Goal: Task Accomplishment & Management: Manage account settings

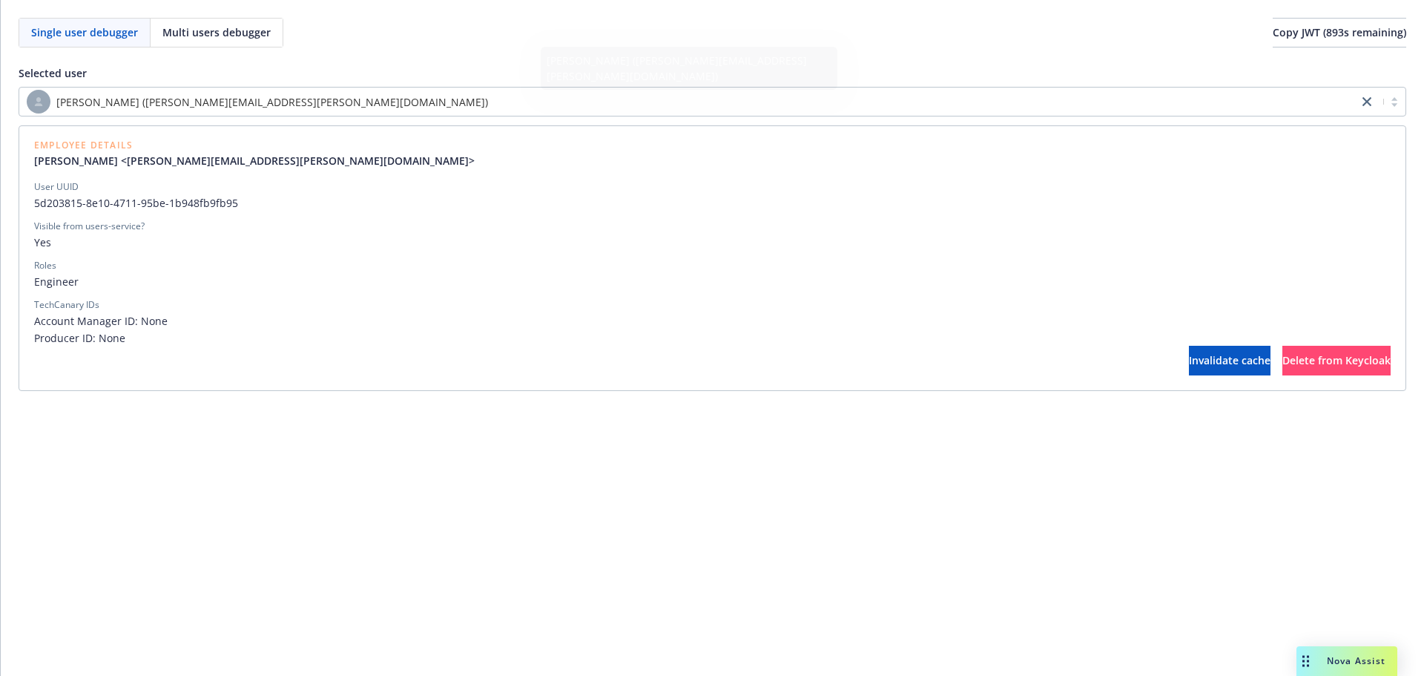
click at [531, 102] on div "[PERSON_NAME] ([PERSON_NAME][EMAIL_ADDRESS][PERSON_NAME][DOMAIN_NAME])" at bounding box center [689, 102] width 1324 height 24
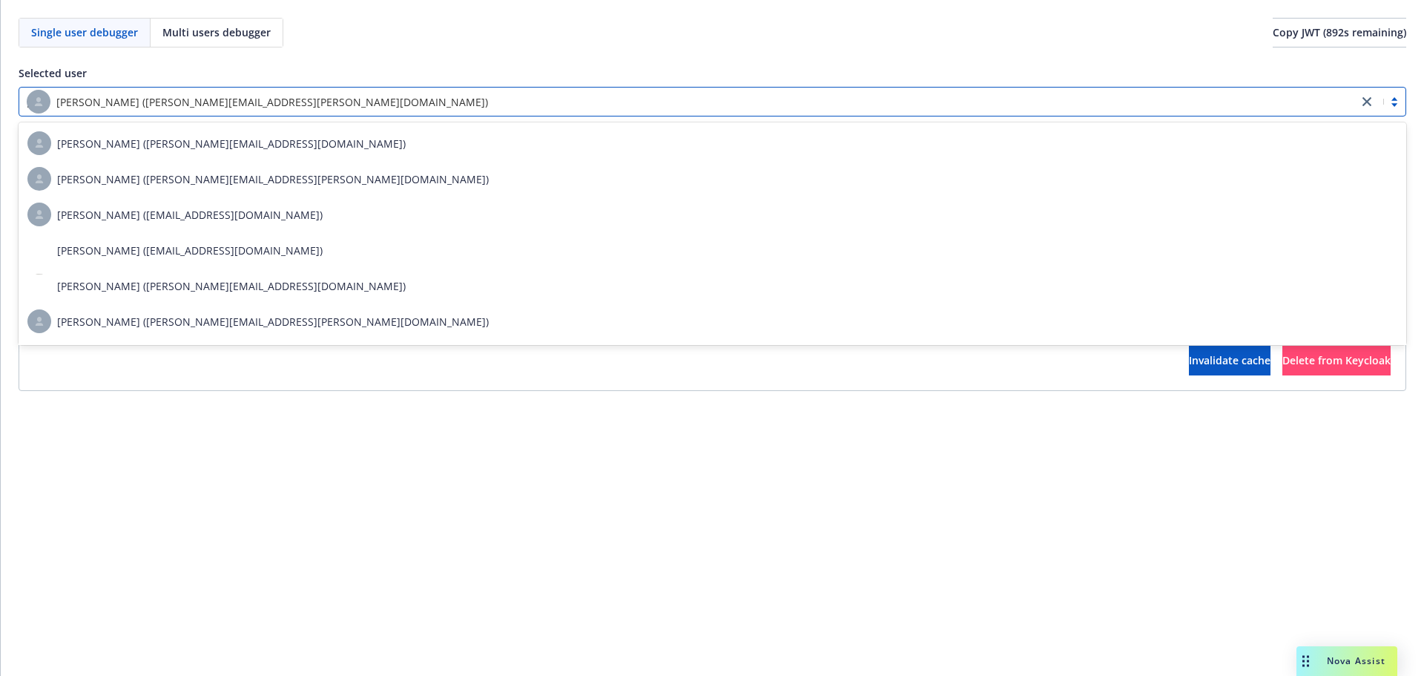
type input "[PERSON_NAME]"
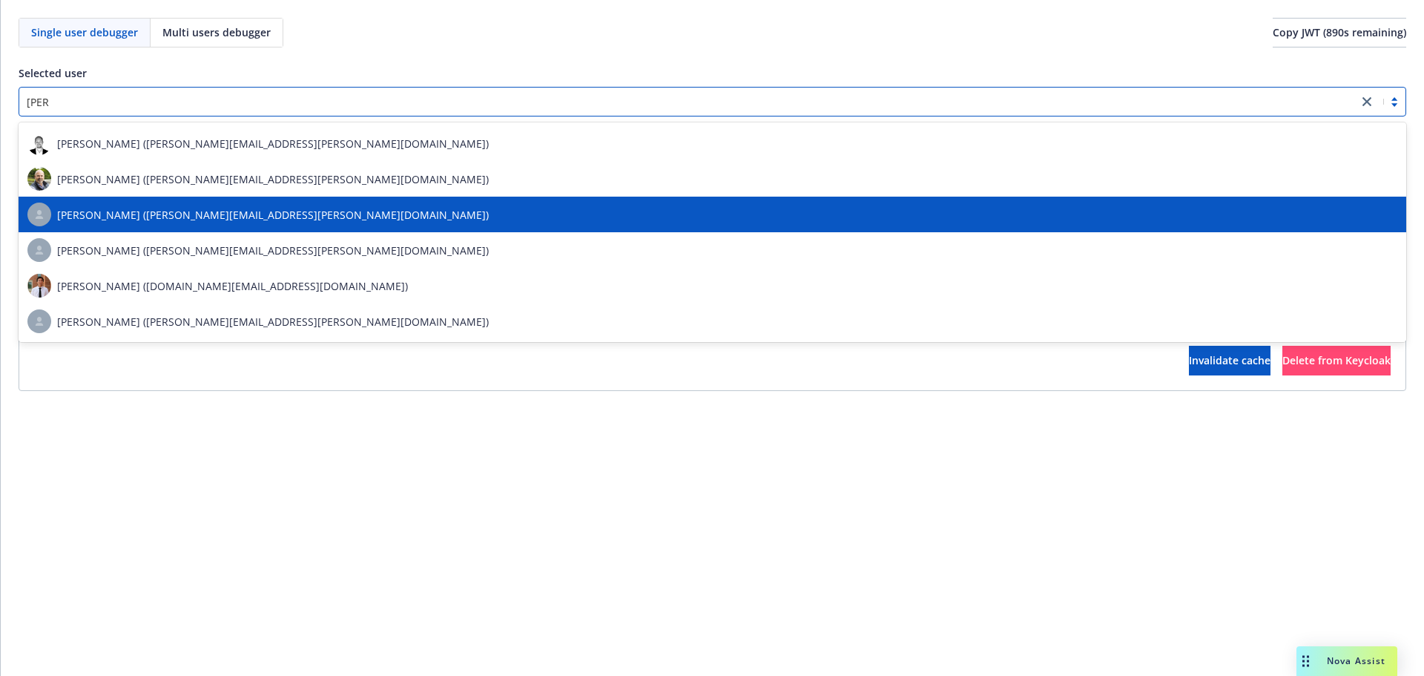
click at [418, 214] on div "[PERSON_NAME] ([PERSON_NAME][EMAIL_ADDRESS][PERSON_NAME][DOMAIN_NAME])" at bounding box center [712, 214] width 1370 height 24
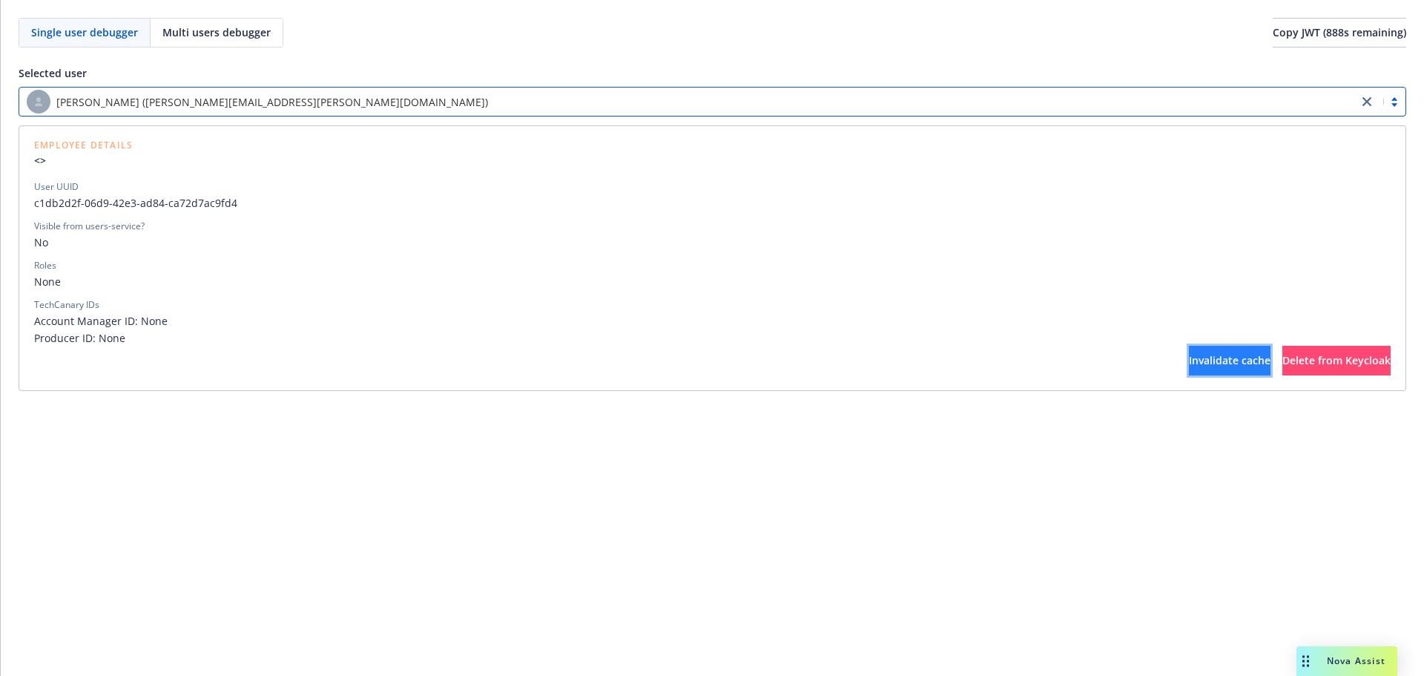
click at [1189, 365] on span "Invalidate cache" at bounding box center [1230, 360] width 82 height 14
click at [1310, 361] on span "Delete from Keycloak" at bounding box center [1336, 360] width 108 height 14
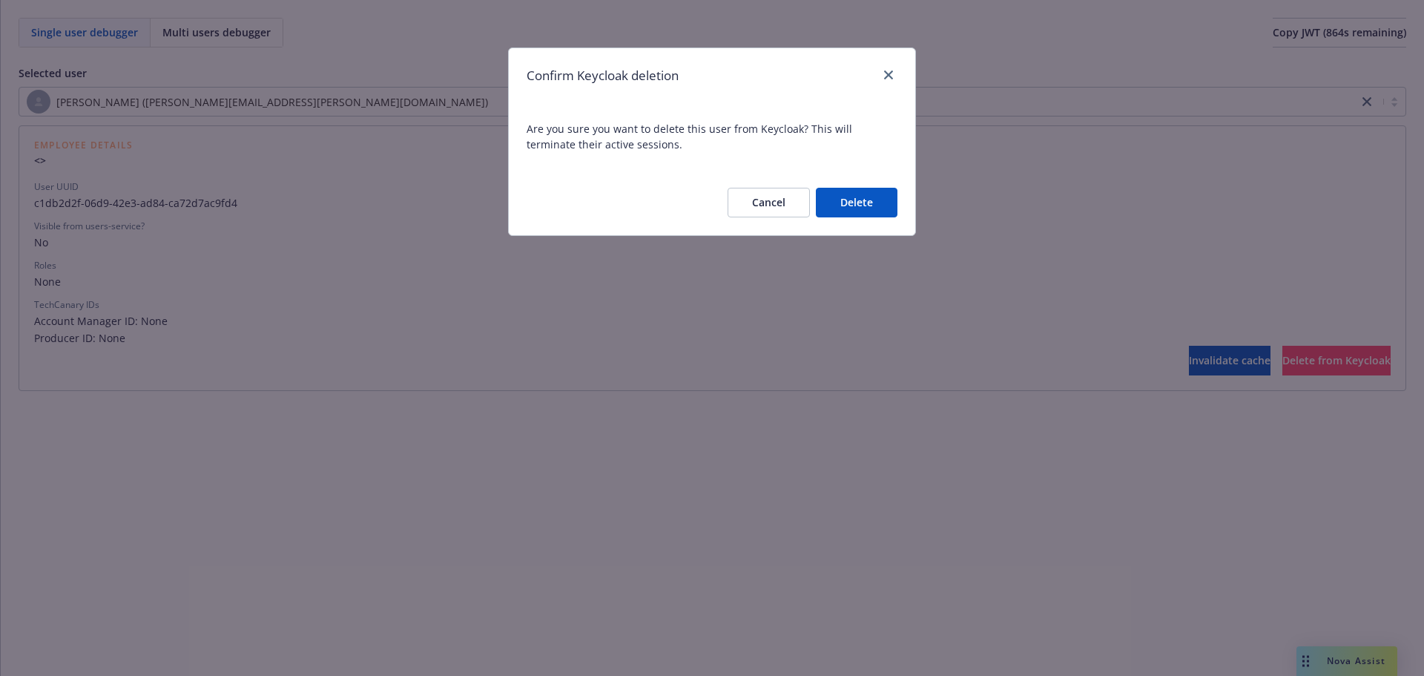
click at [834, 199] on button "Delete" at bounding box center [857, 203] width 82 height 30
drag, startPoint x: 852, startPoint y: 198, endPoint x: 753, endPoint y: 159, distance: 106.6
click at [753, 159] on span "Are you sure you want to delete this user from Keycloak? This will terminate th…" at bounding box center [712, 136] width 406 height 67
click at [847, 197] on button "Delete" at bounding box center [857, 203] width 82 height 30
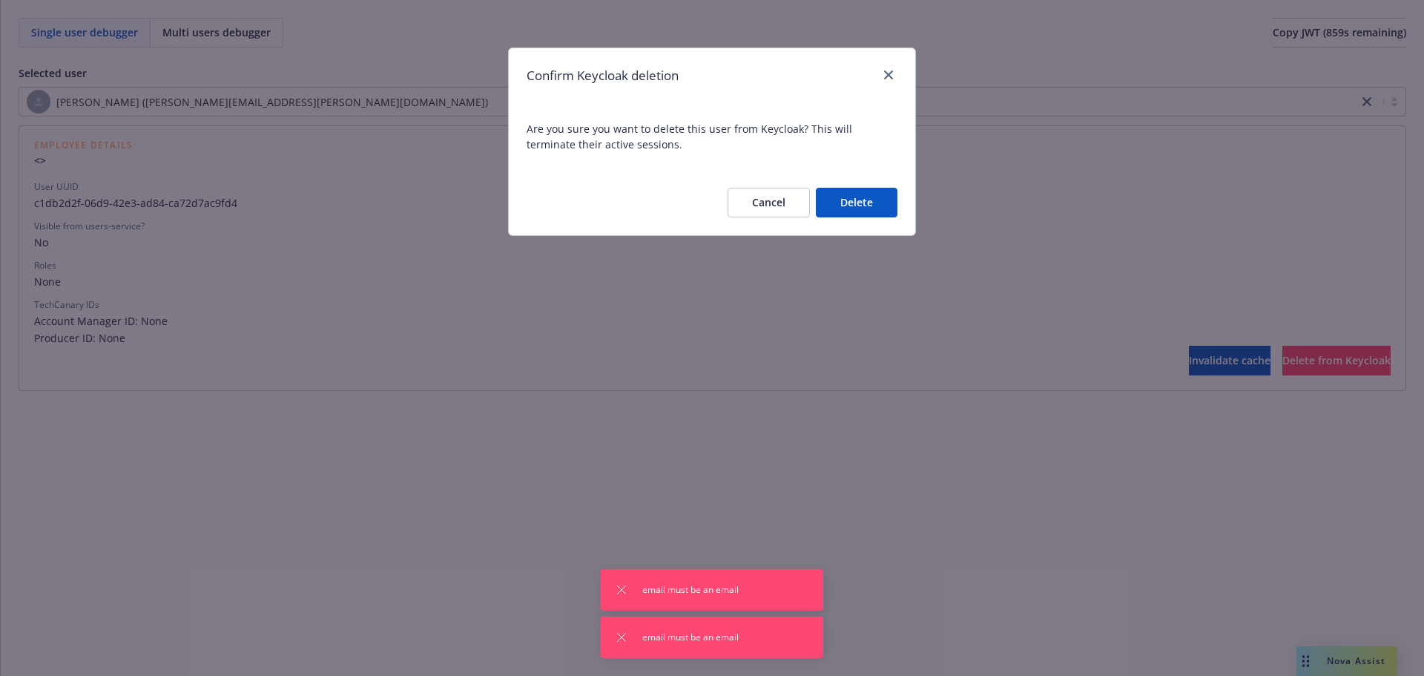
click at [775, 197] on button "Cancel" at bounding box center [769, 203] width 82 height 30
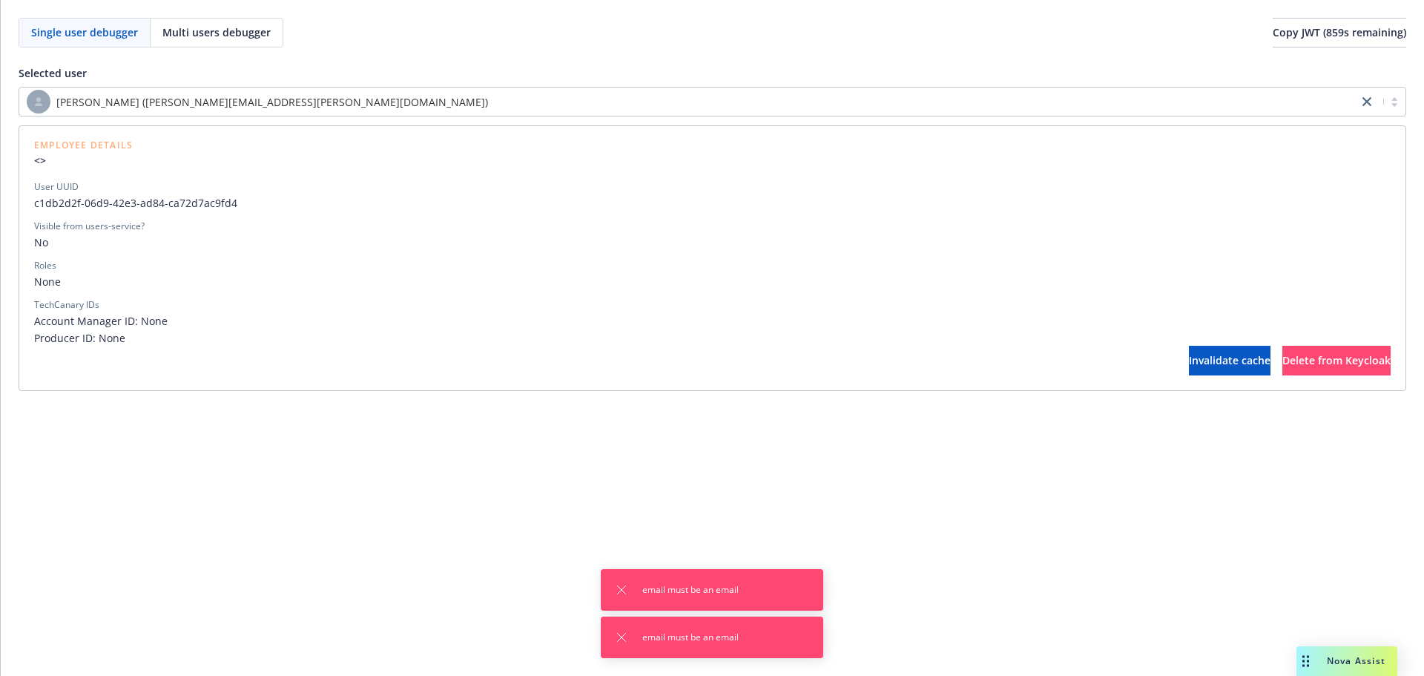
click at [762, 280] on span "None" at bounding box center [712, 282] width 1356 height 16
click at [1189, 348] on button "Invalidate cache" at bounding box center [1230, 361] width 82 height 30
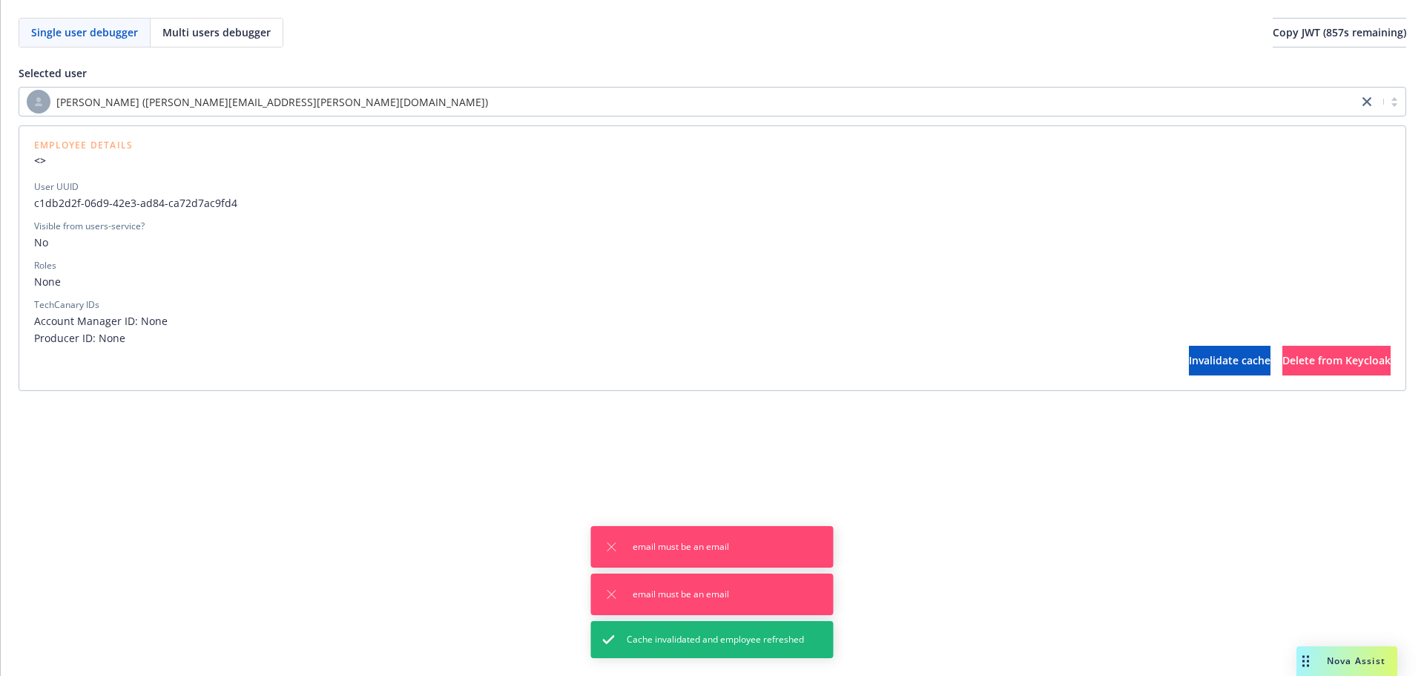
click at [918, 346] on div "Invalidate cache Delete from Keycloak" at bounding box center [712, 361] width 1356 height 30
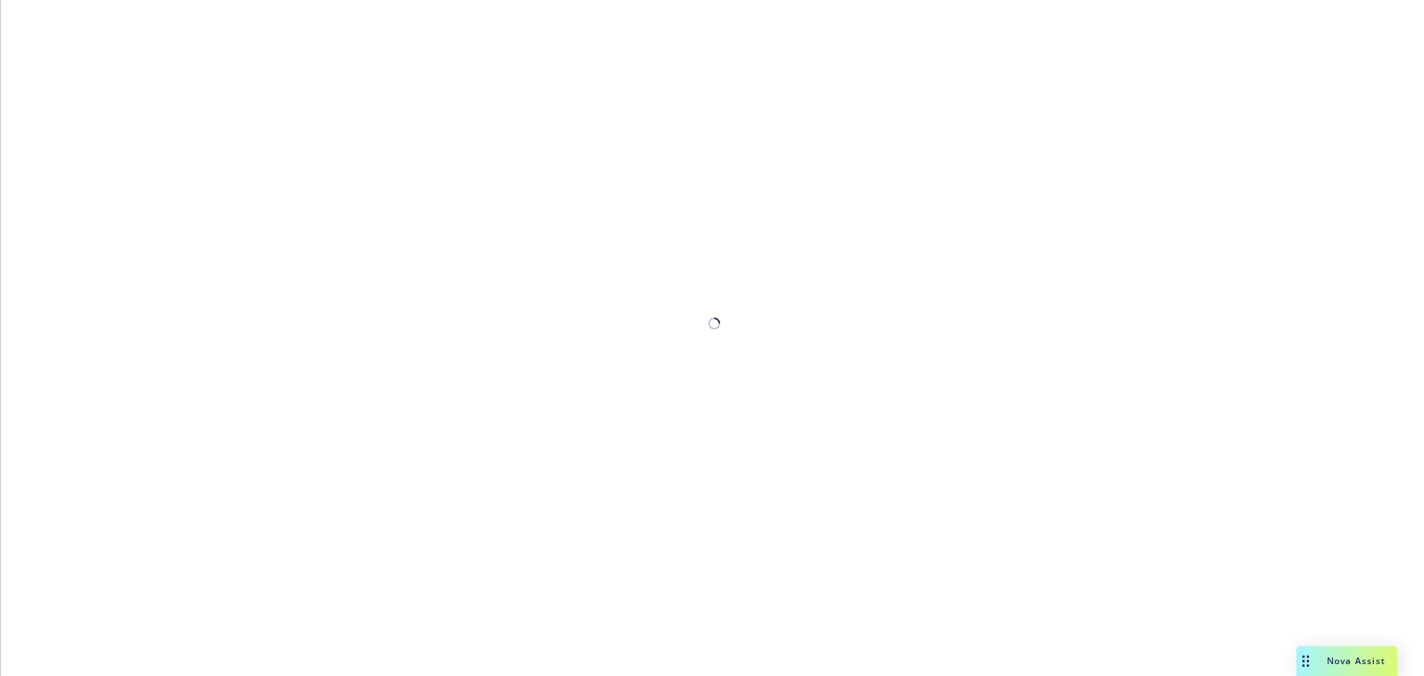
click at [624, 105] on div at bounding box center [712, 338] width 1423 height 676
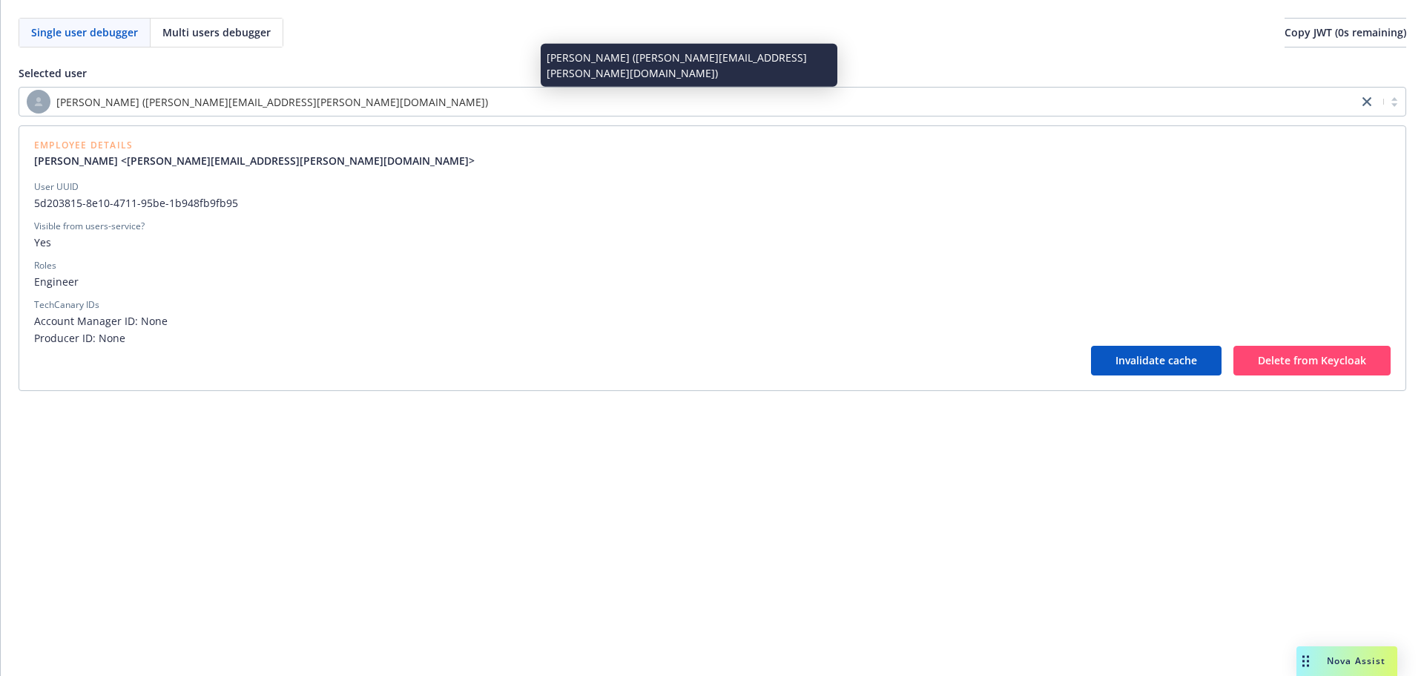
click at [570, 106] on div "[PERSON_NAME] ([PERSON_NAME][EMAIL_ADDRESS][PERSON_NAME][DOMAIN_NAME])" at bounding box center [689, 102] width 1324 height 24
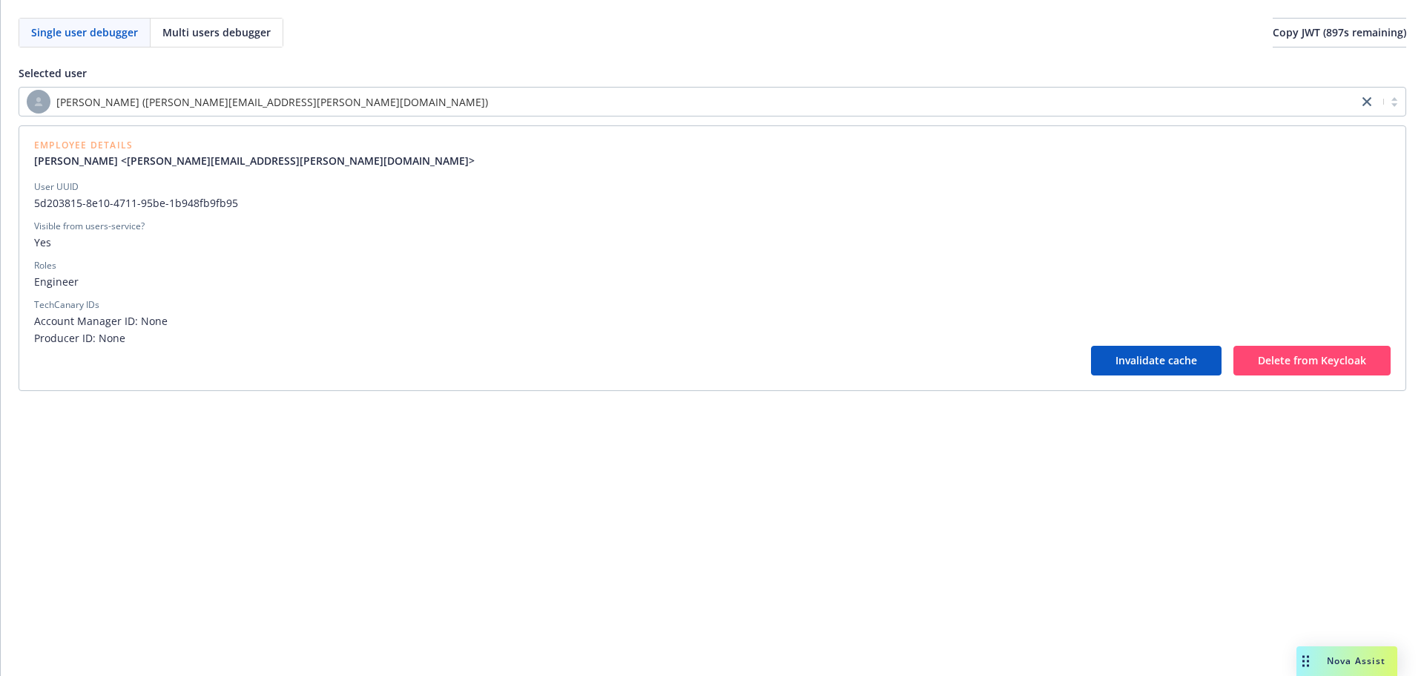
click at [567, 445] on div "Single user debugger Multi users debugger Copy JWT ( 897 s remaining) Selected …" at bounding box center [712, 338] width 1423 height 676
click at [614, 122] on div "Jonathan Tran (jonathan.tran@newfront.com) Employee Details Jonathan Tran <jona…" at bounding box center [713, 239] width 1388 height 304
click at [614, 106] on div "[PERSON_NAME] ([PERSON_NAME][EMAIL_ADDRESS][PERSON_NAME][DOMAIN_NAME])" at bounding box center [689, 102] width 1324 height 24
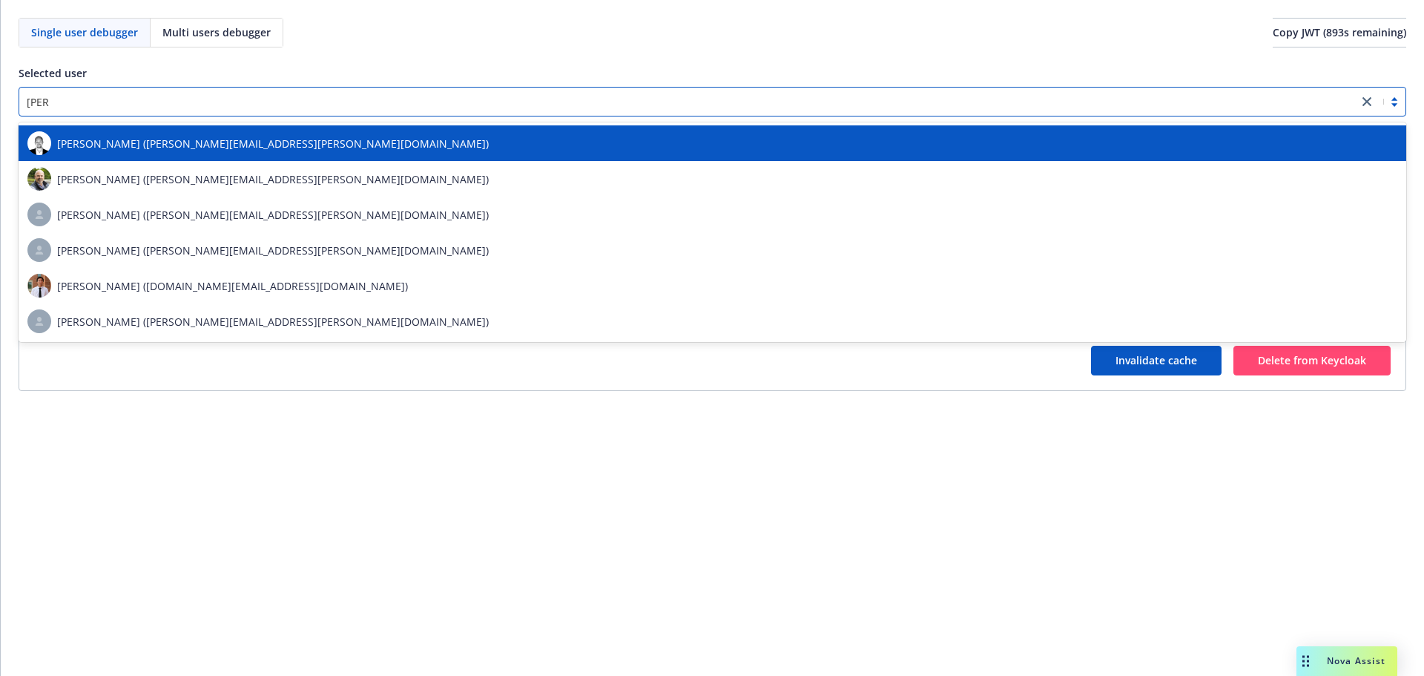
type input "[PERSON_NAME]"
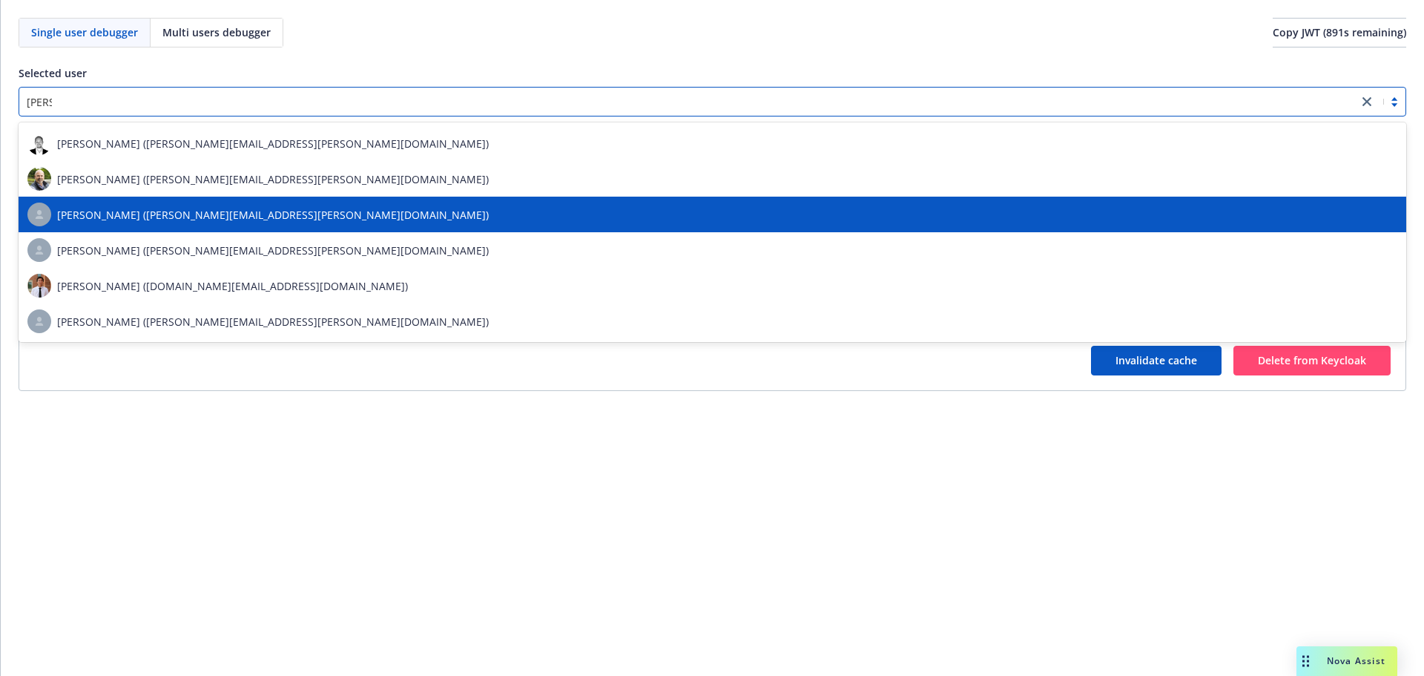
click at [369, 209] on div "[PERSON_NAME] ([PERSON_NAME][EMAIL_ADDRESS][PERSON_NAME][DOMAIN_NAME])" at bounding box center [712, 214] width 1370 height 24
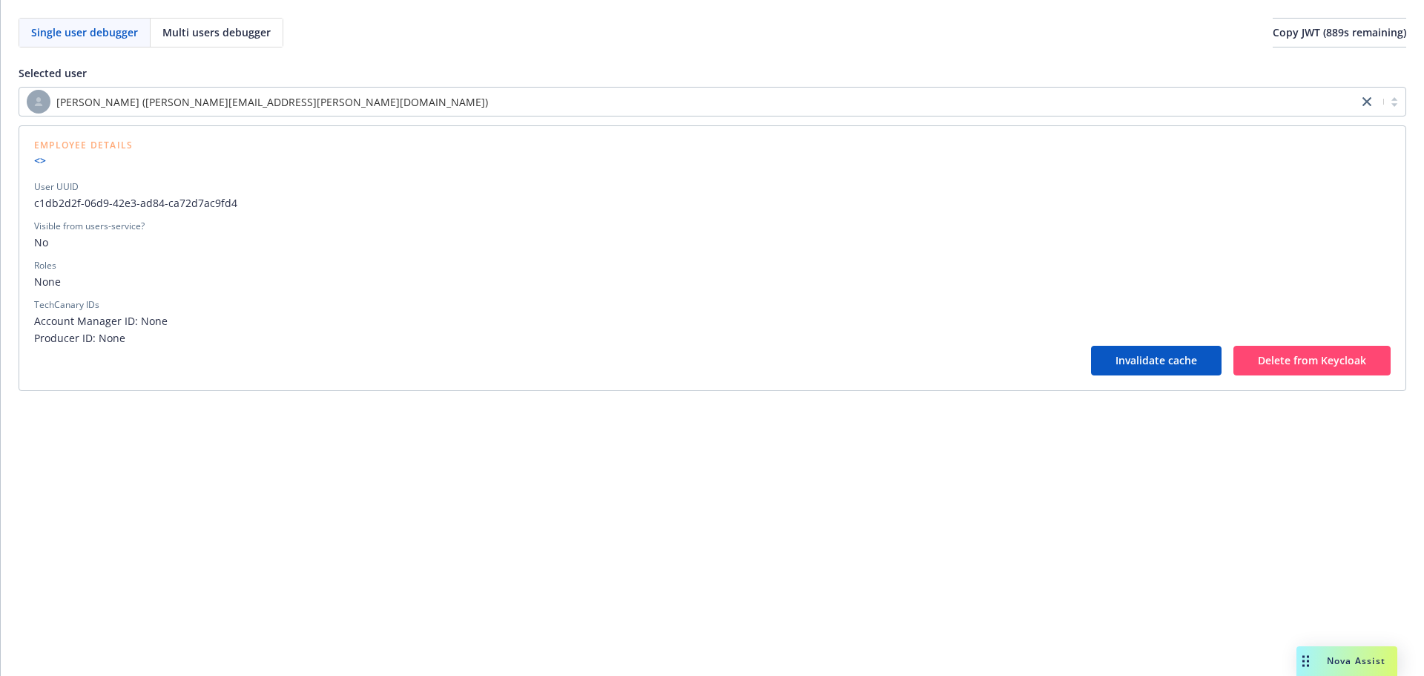
click at [39, 165] on link "<>" at bounding box center [83, 161] width 99 height 16
click at [39, 162] on link "<>" at bounding box center [83, 161] width 99 height 16
click at [970, 227] on div "Visible from users-service?" at bounding box center [712, 226] width 1356 height 13
click at [1121, 359] on span "Invalidate cache" at bounding box center [1156, 360] width 82 height 14
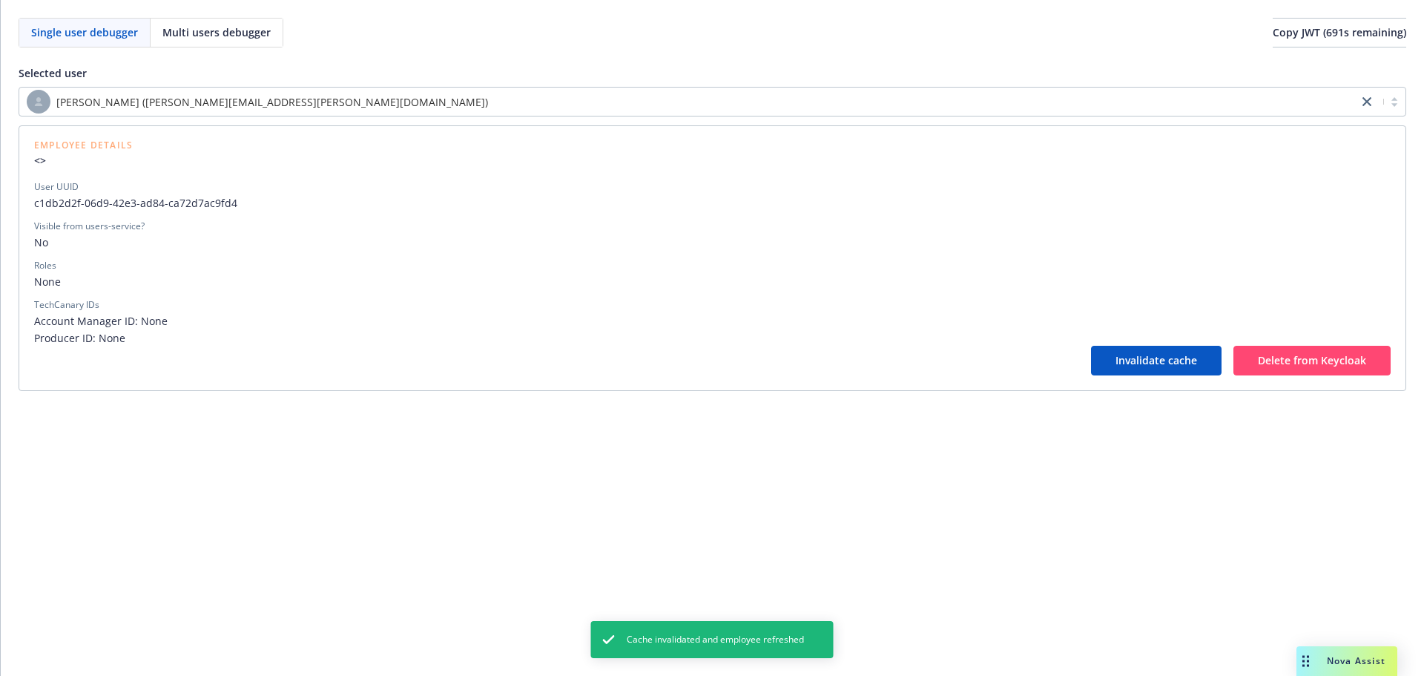
drag, startPoint x: 1121, startPoint y: 359, endPoint x: 882, endPoint y: 442, distance: 252.8
click at [882, 442] on div "Single user debugger Multi users debugger Copy JWT ( 691 s remaining) Selected …" at bounding box center [712, 338] width 1423 height 676
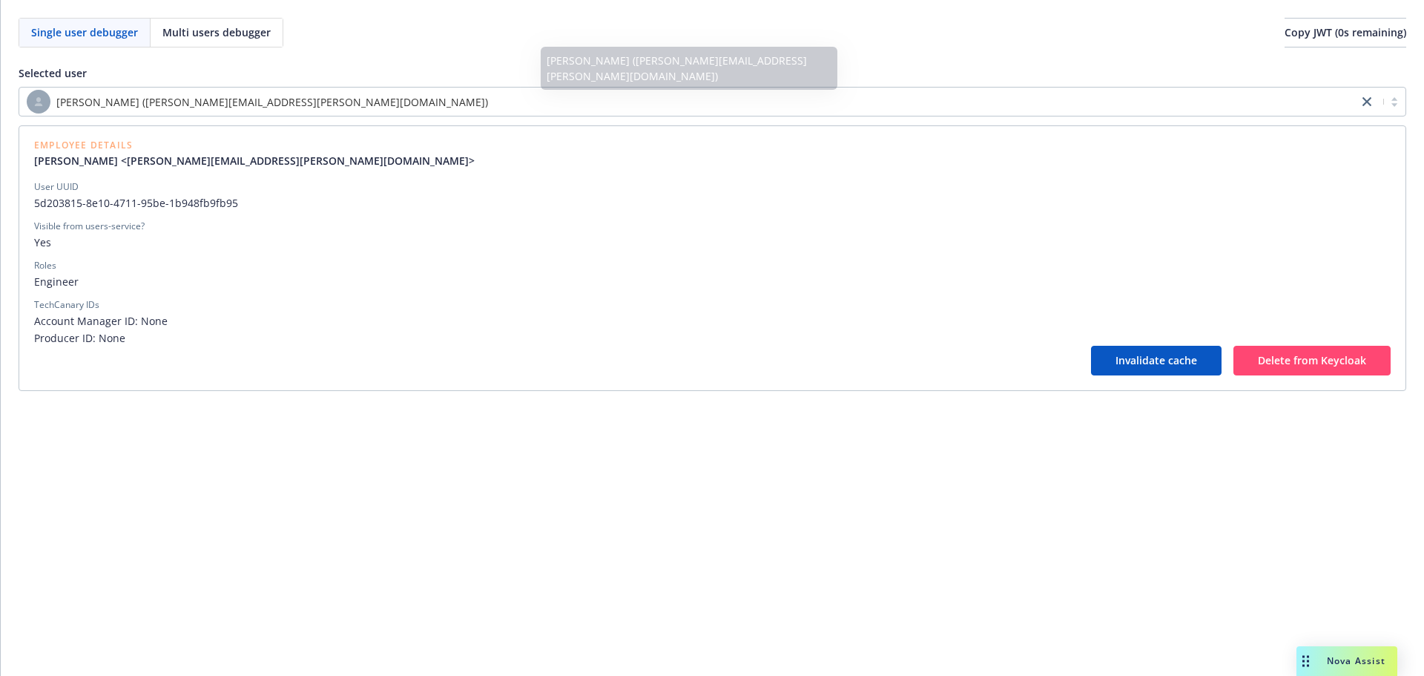
click at [634, 114] on div "[PERSON_NAME] ([PERSON_NAME][EMAIL_ADDRESS][PERSON_NAME][DOMAIN_NAME])" at bounding box center [688, 101] width 1339 height 27
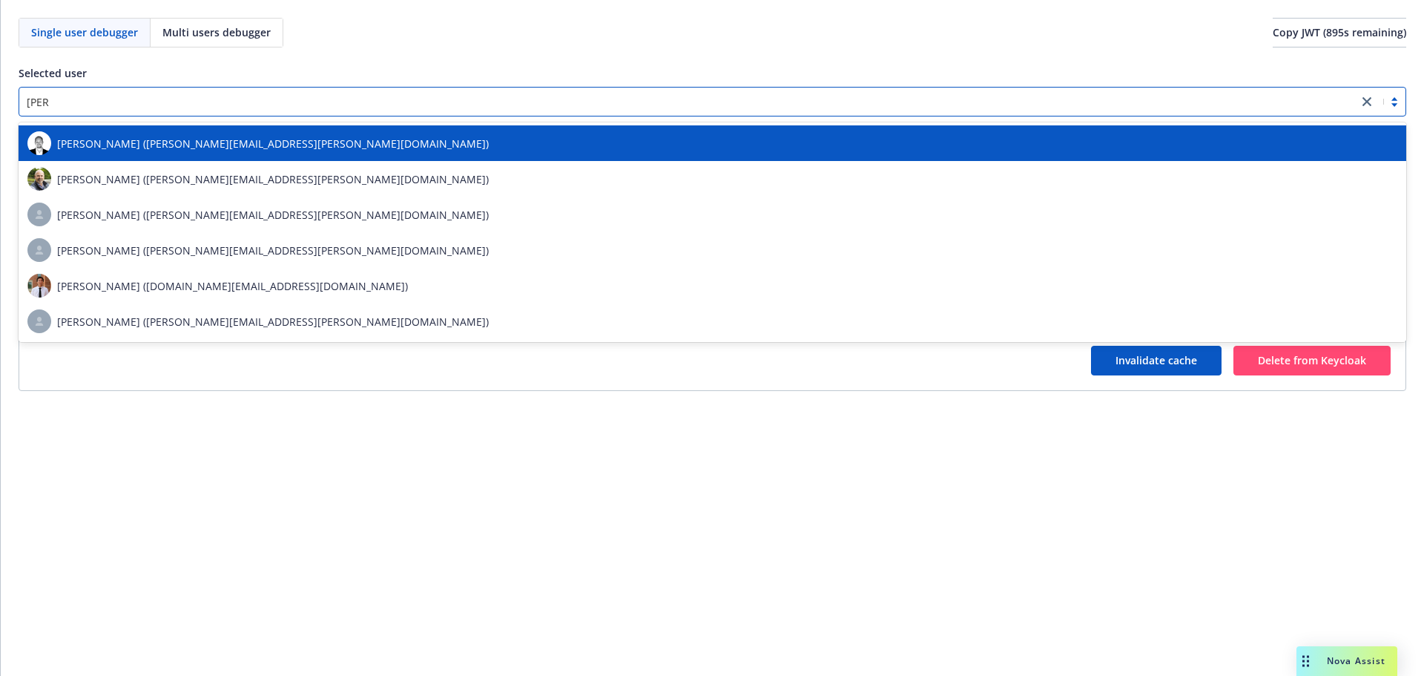
type input "[PERSON_NAME]"
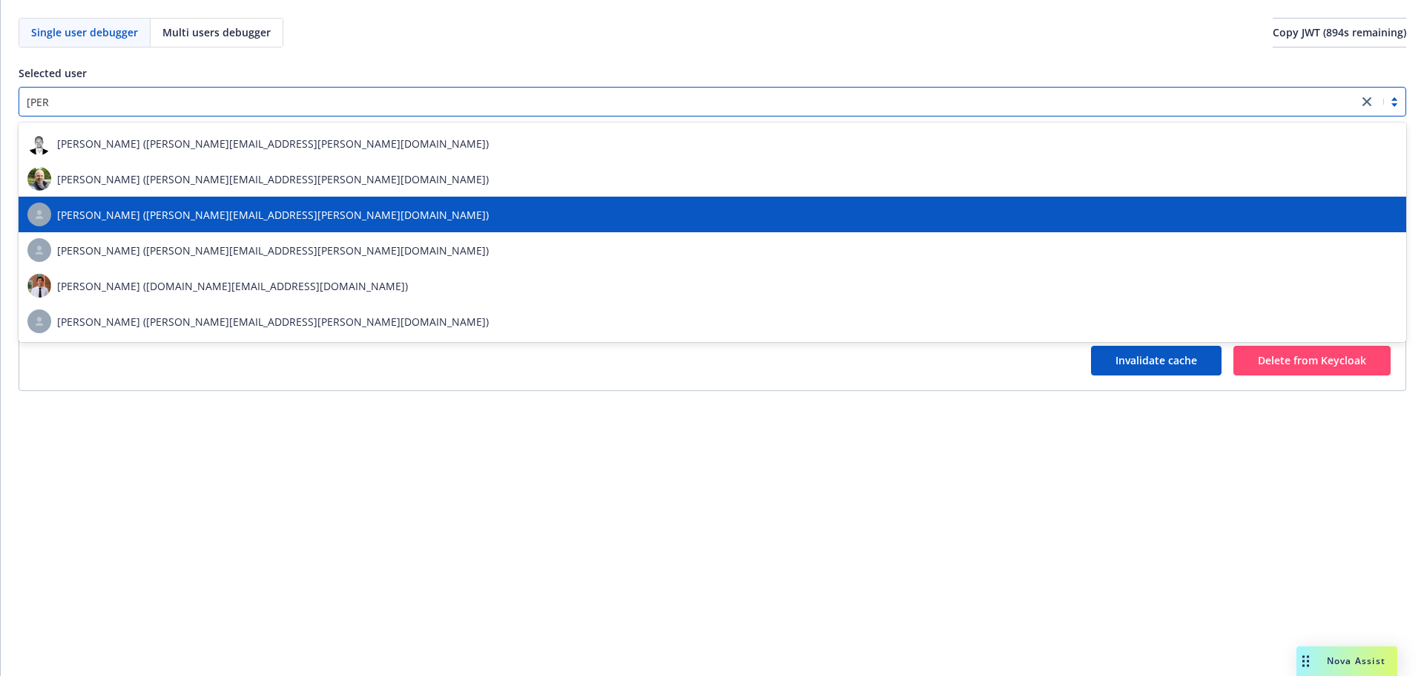
click at [326, 219] on div "[PERSON_NAME] ([PERSON_NAME][EMAIL_ADDRESS][PERSON_NAME][DOMAIN_NAME])" at bounding box center [712, 214] width 1370 height 24
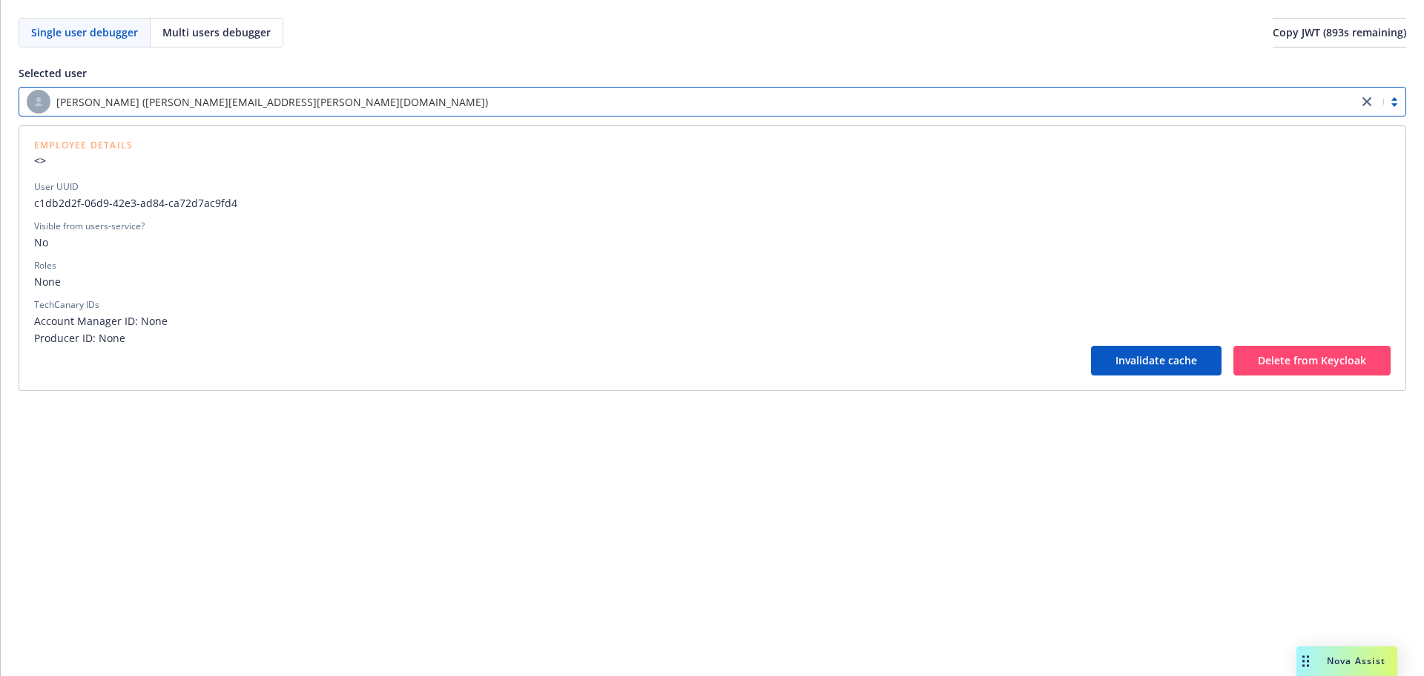
click at [348, 97] on div "[PERSON_NAME] ([PERSON_NAME][EMAIL_ADDRESS][PERSON_NAME][DOMAIN_NAME])" at bounding box center [689, 102] width 1324 height 24
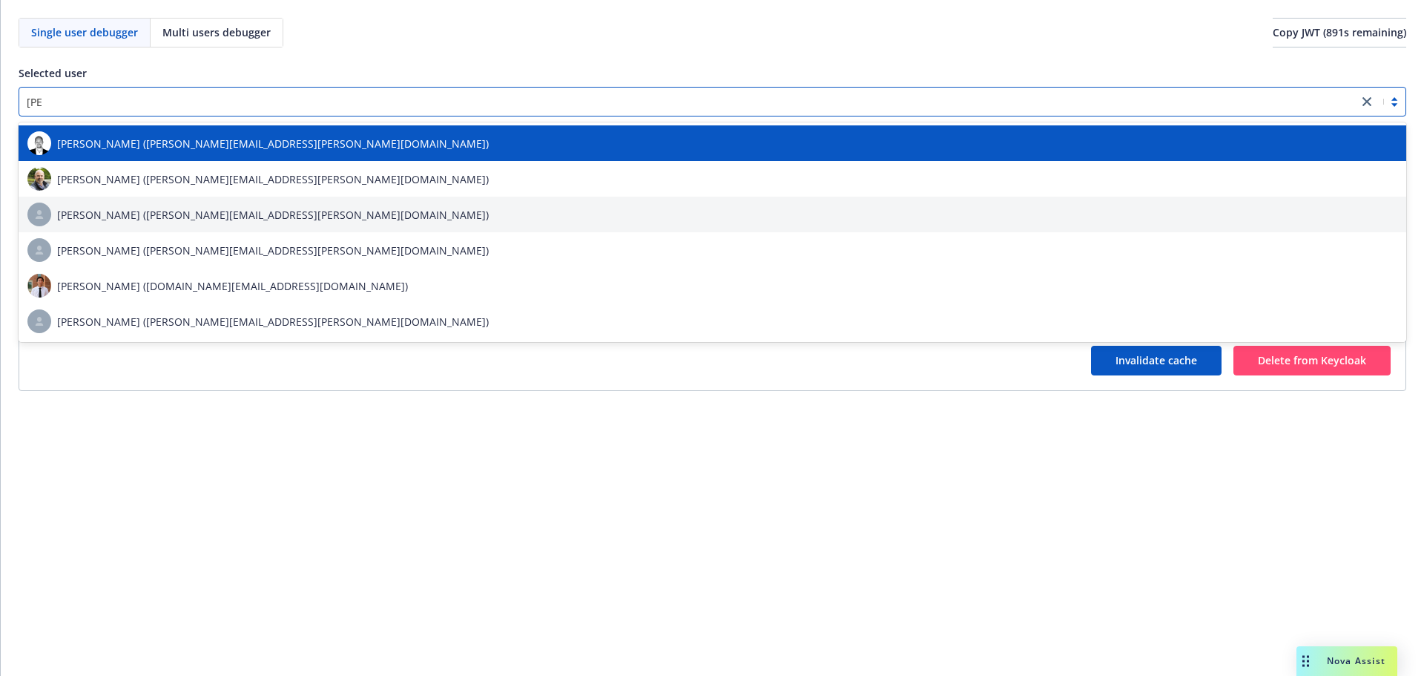
type input "[PERSON_NAME]"
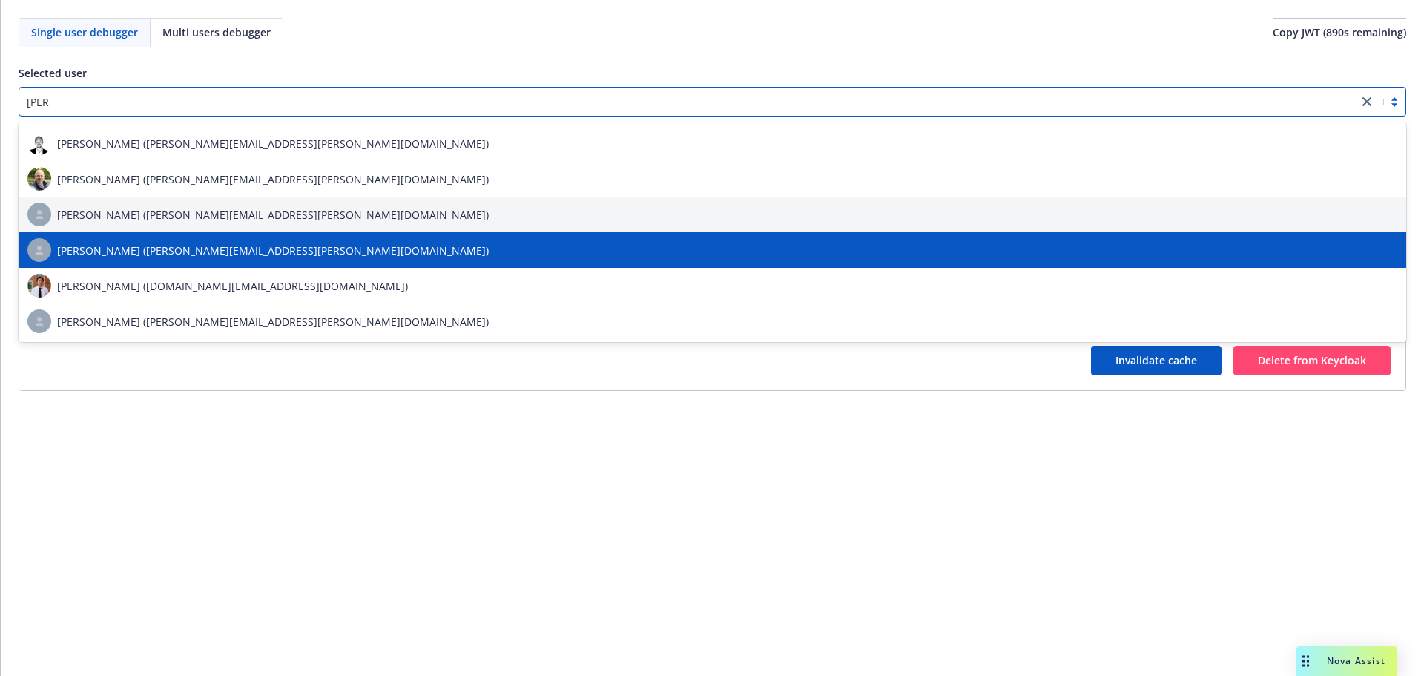
click at [310, 251] on div "[PERSON_NAME] ([PERSON_NAME][EMAIL_ADDRESS][PERSON_NAME][DOMAIN_NAME])" at bounding box center [712, 250] width 1370 height 24
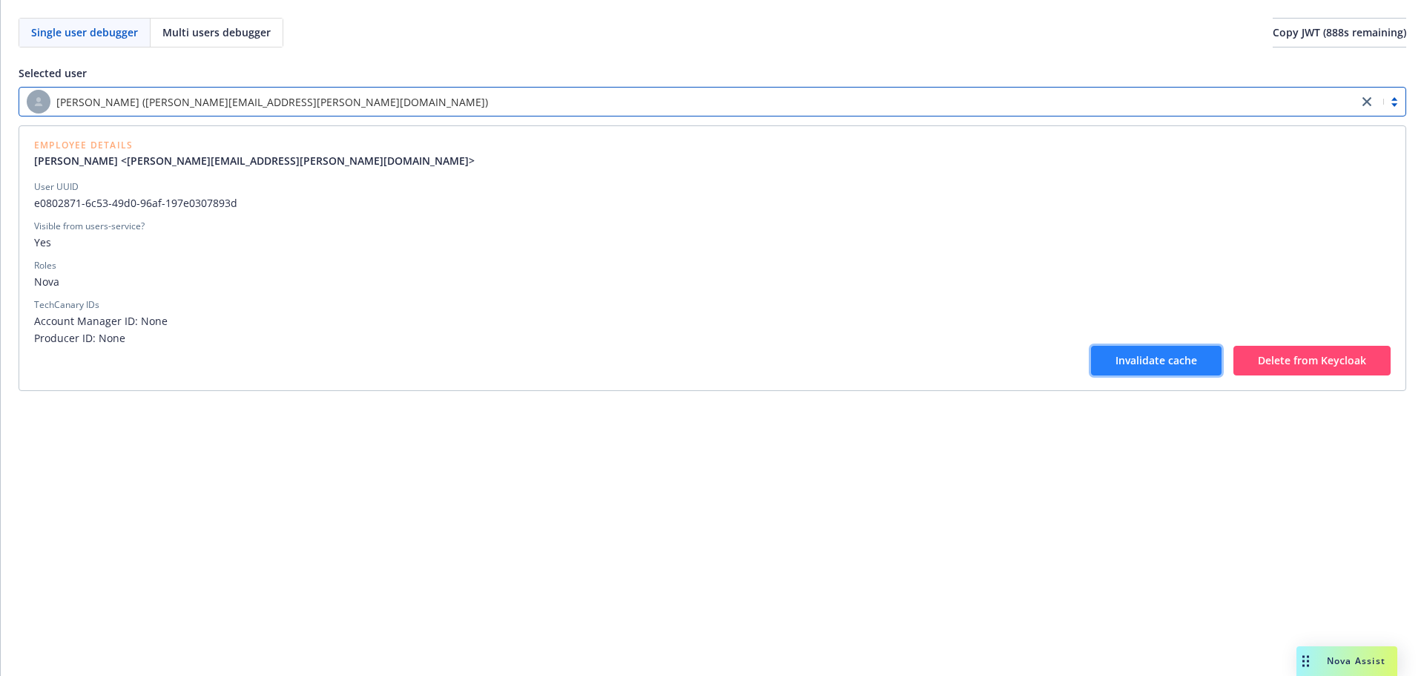
click at [1137, 354] on span "Invalidate cache" at bounding box center [1156, 360] width 82 height 14
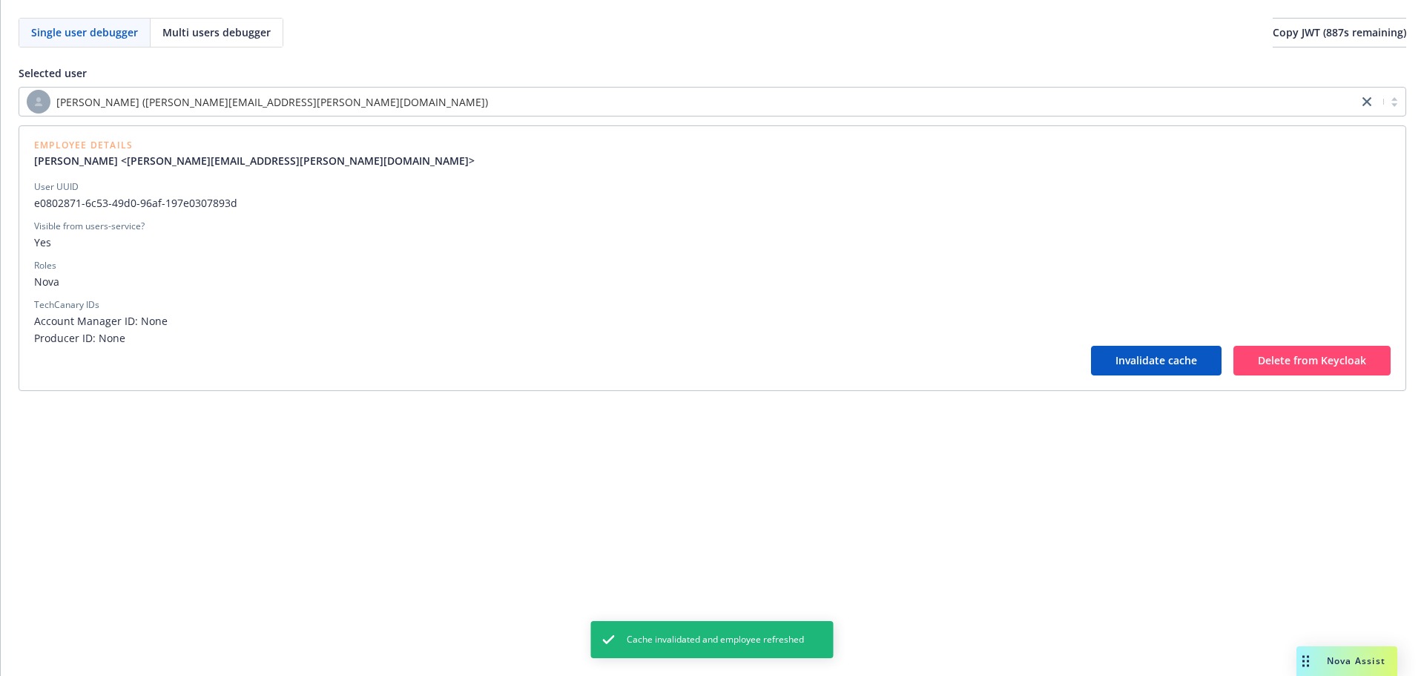
drag, startPoint x: 1137, startPoint y: 354, endPoint x: 801, endPoint y: 357, distance: 336.0
click at [801, 357] on div "Invalidate cache Delete from Keycloak" at bounding box center [712, 361] width 1356 height 30
click at [1149, 369] on button "Invalidate cache" at bounding box center [1156, 361] width 131 height 30
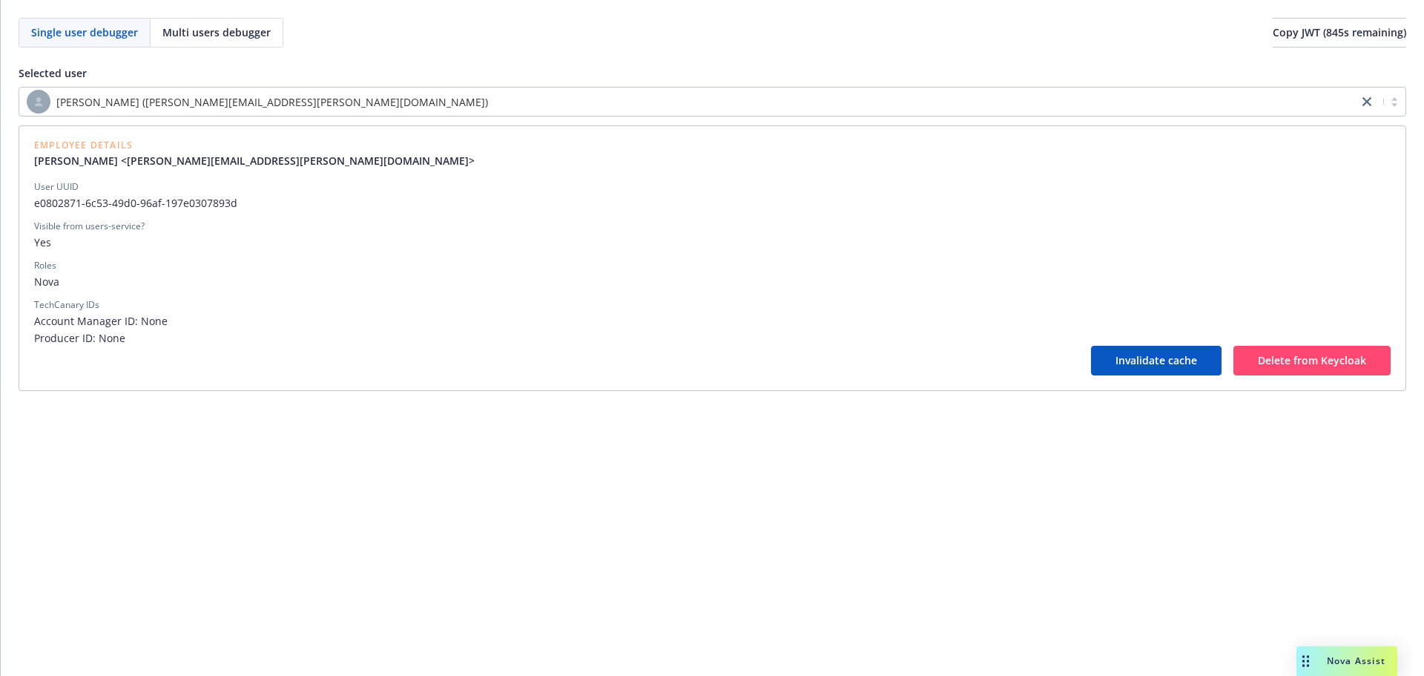
click at [451, 105] on div "[PERSON_NAME] ([PERSON_NAME][EMAIL_ADDRESS][PERSON_NAME][DOMAIN_NAME])" at bounding box center [689, 102] width 1324 height 24
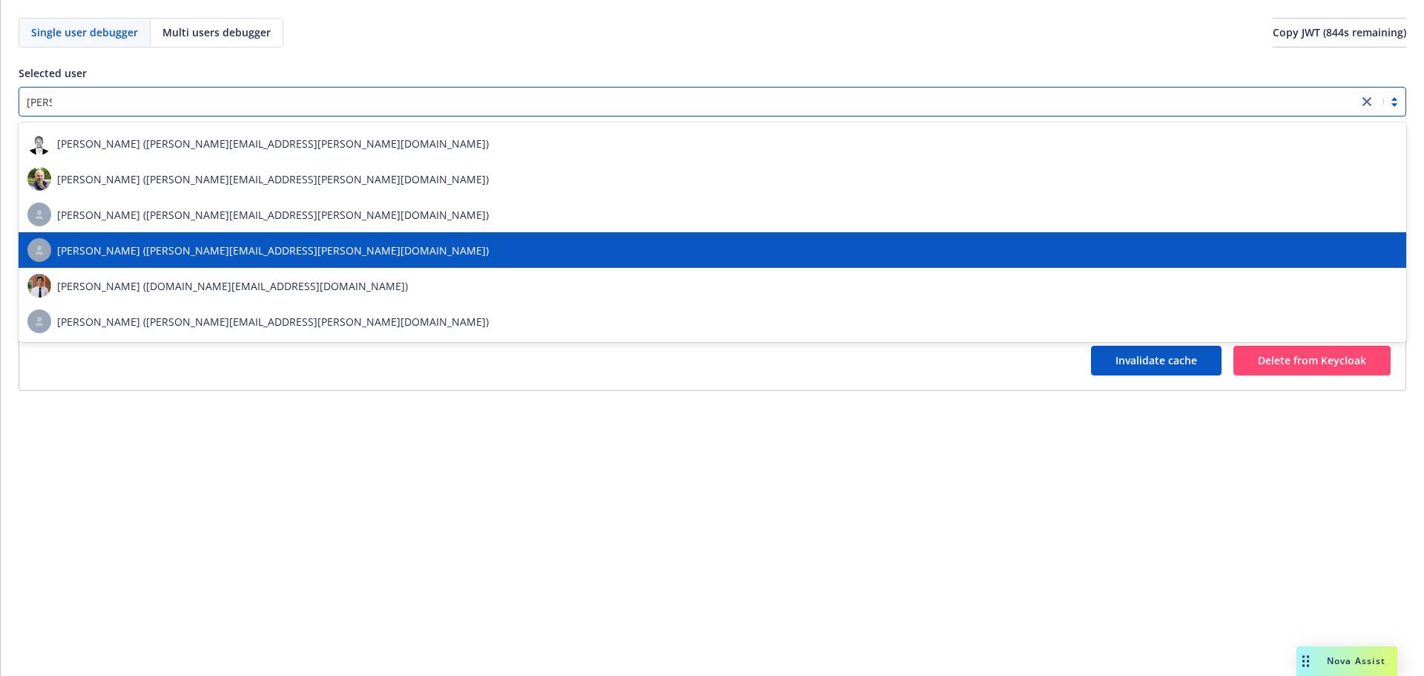
type input "kyle m"
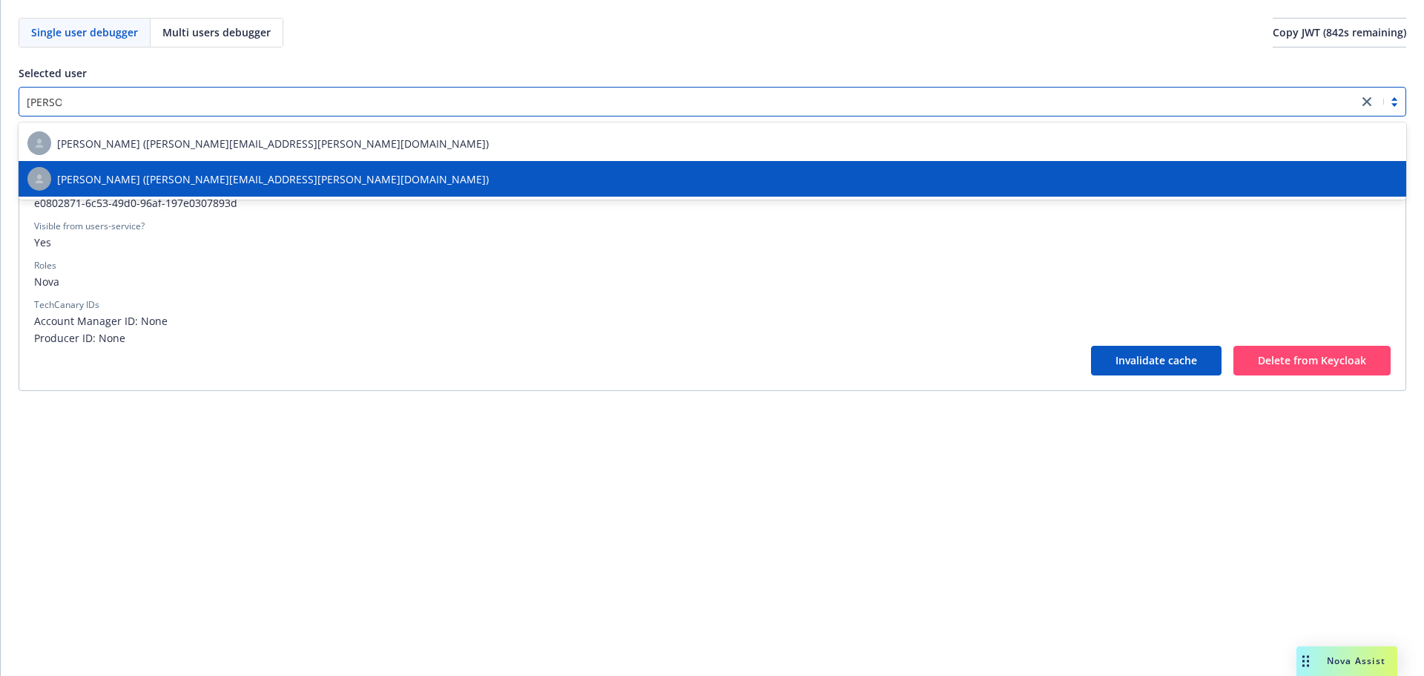
click at [392, 174] on div "[PERSON_NAME] ([PERSON_NAME][EMAIL_ADDRESS][PERSON_NAME][DOMAIN_NAME])" at bounding box center [712, 179] width 1370 height 24
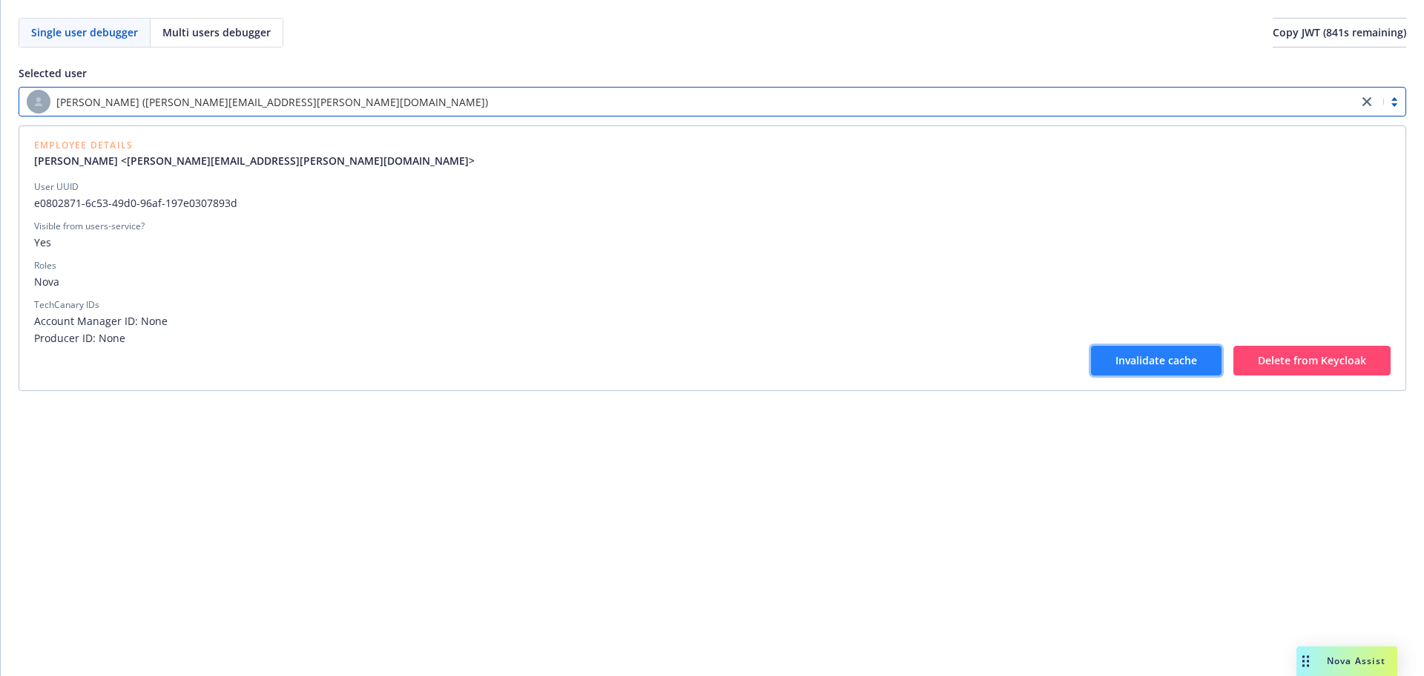
click at [1104, 354] on button "Invalidate cache" at bounding box center [1156, 361] width 131 height 30
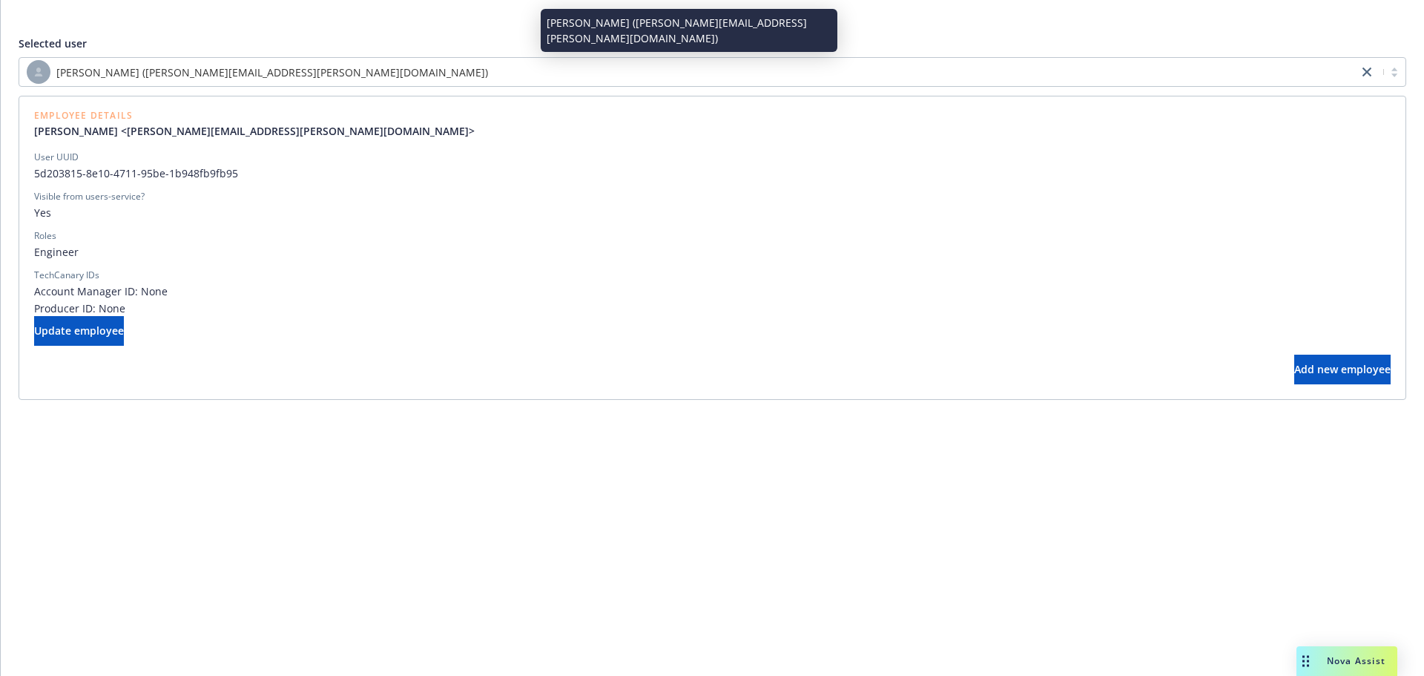
click at [601, 70] on div "[PERSON_NAME] ([PERSON_NAME][EMAIL_ADDRESS][PERSON_NAME][DOMAIN_NAME])" at bounding box center [689, 72] width 1324 height 24
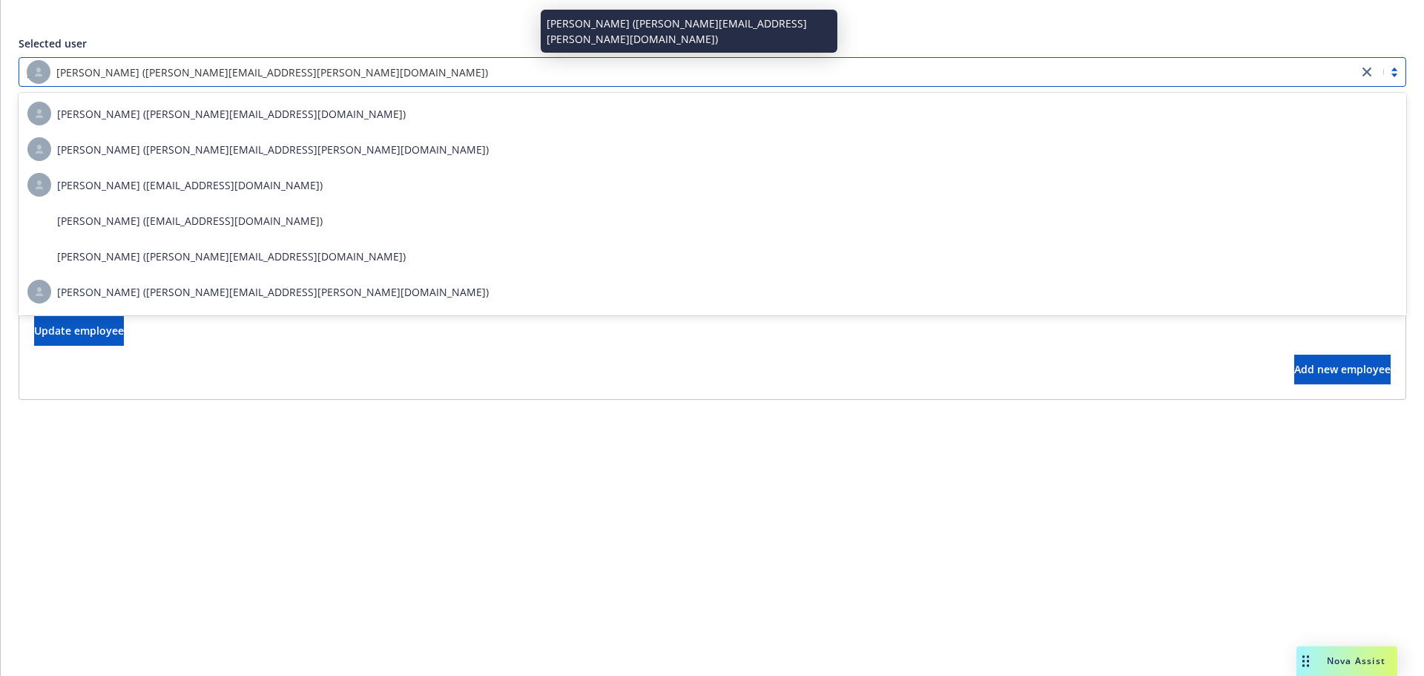
type input "[PERSON_NAME]"
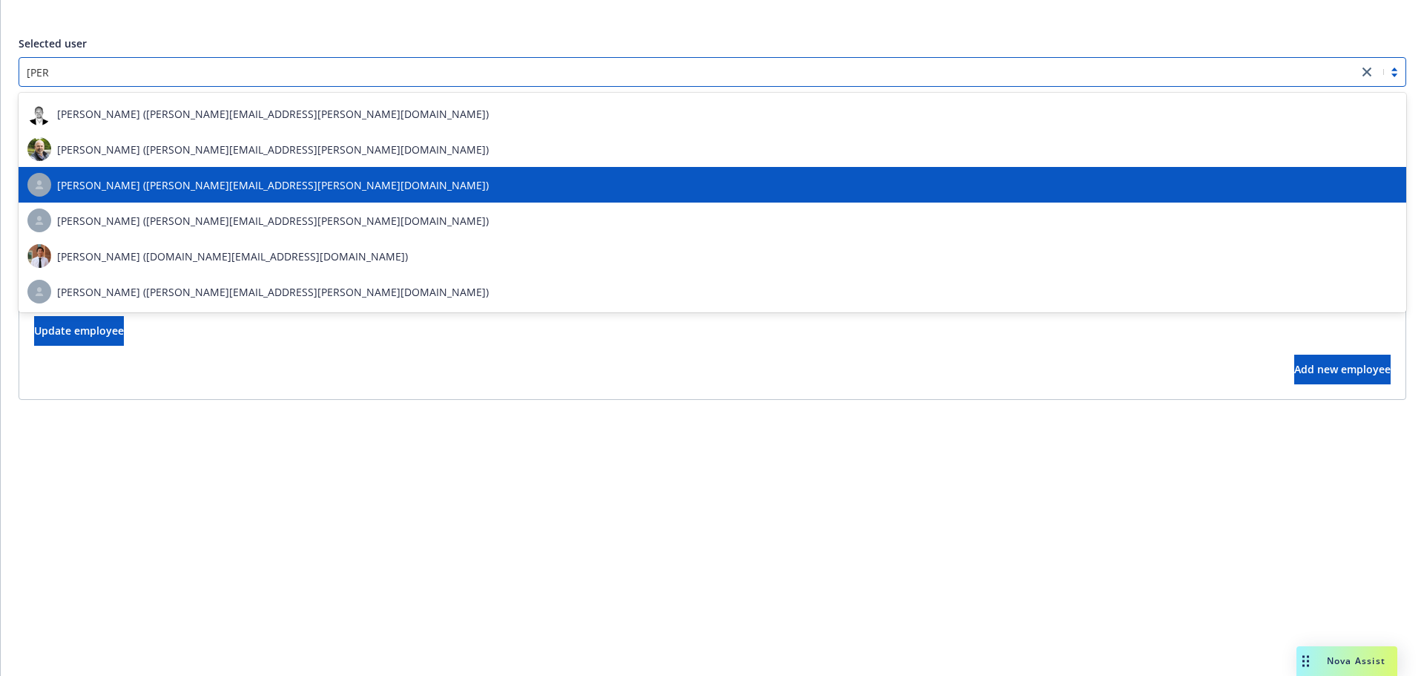
click at [494, 182] on div "[PERSON_NAME] ([PERSON_NAME][EMAIL_ADDRESS][PERSON_NAME][DOMAIN_NAME])" at bounding box center [712, 185] width 1370 height 24
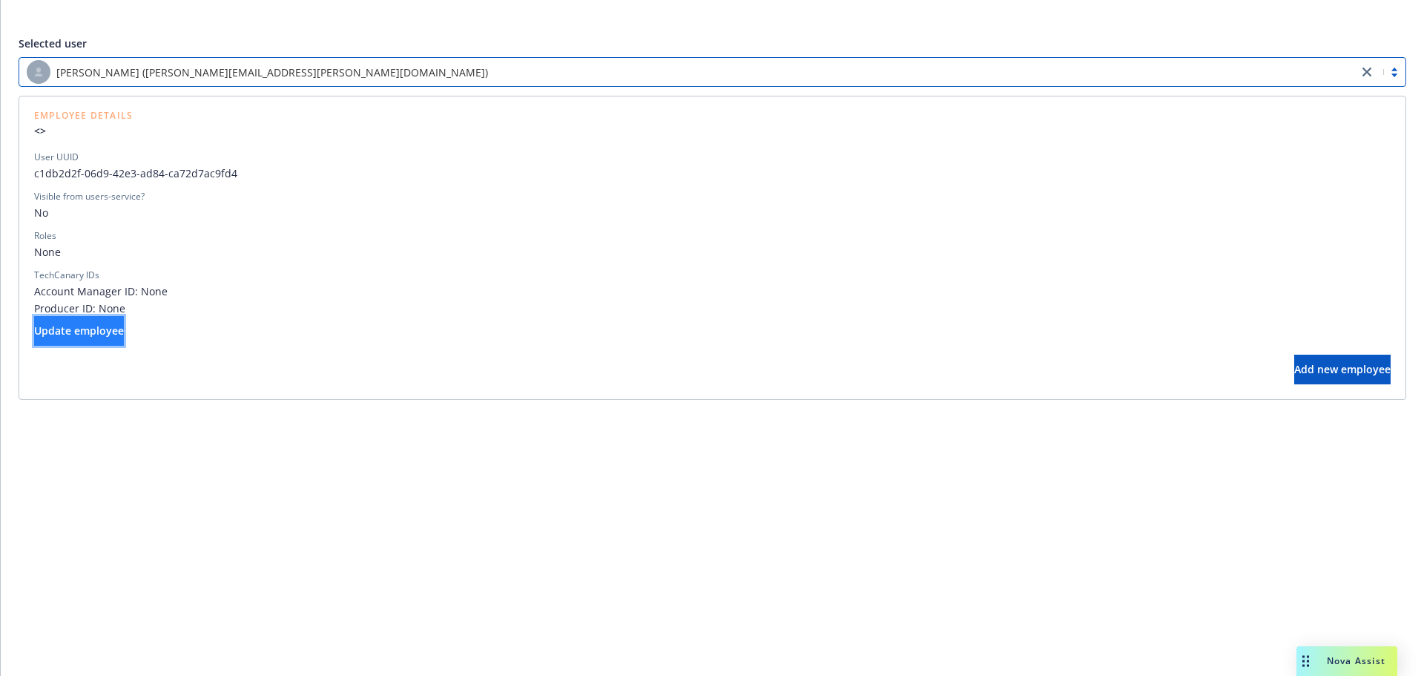
click at [124, 330] on button "Update employee" at bounding box center [79, 331] width 90 height 30
select select "operations"
select select "full-time"
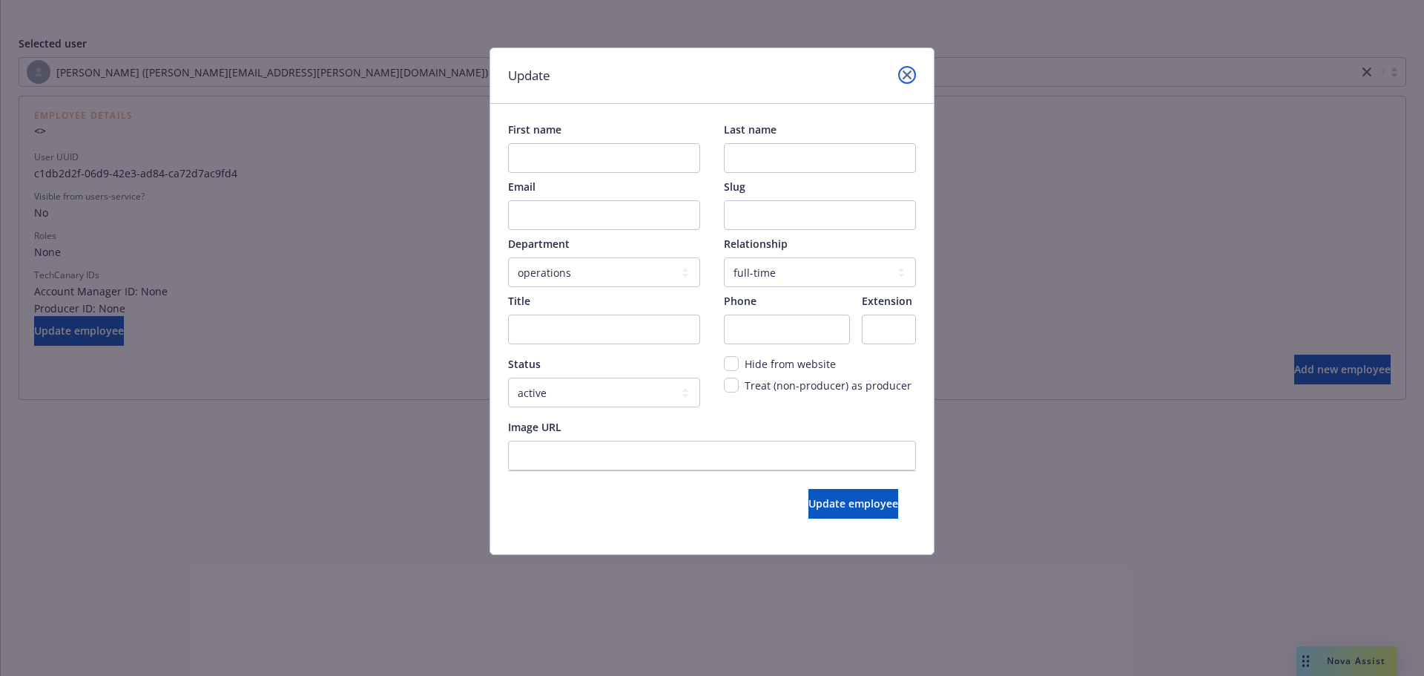
click at [908, 75] on icon "close" at bounding box center [907, 74] width 9 height 9
